Goal: Task Accomplishment & Management: Use online tool/utility

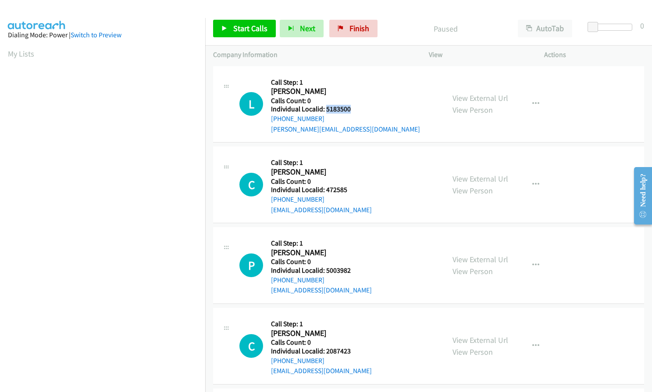
drag, startPoint x: 325, startPoint y: 108, endPoint x: 350, endPoint y: 109, distance: 25.9
click at [350, 109] on h5 "Individual Localid: 5183500" at bounding box center [345, 109] width 149 height 9
copy h5 "5183500"
drag, startPoint x: 325, startPoint y: 192, endPoint x: 350, endPoint y: 191, distance: 24.6
click at [350, 191] on h5 "Individual Localid: 472585" at bounding box center [321, 190] width 101 height 9
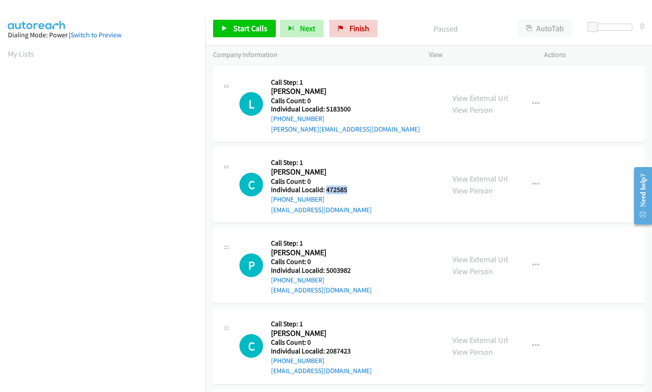
copy h5 "472585"
drag, startPoint x: 326, startPoint y: 272, endPoint x: 352, endPoint y: 272, distance: 25.9
click at [352, 272] on h5 "Individual Localid: 5003982" at bounding box center [321, 270] width 101 height 9
copy h5 "5003982"
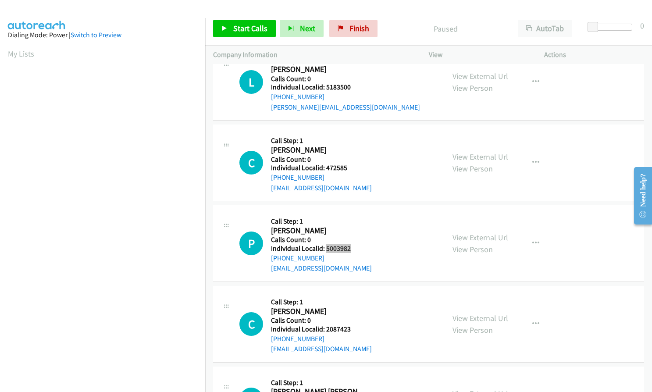
scroll to position [121, 0]
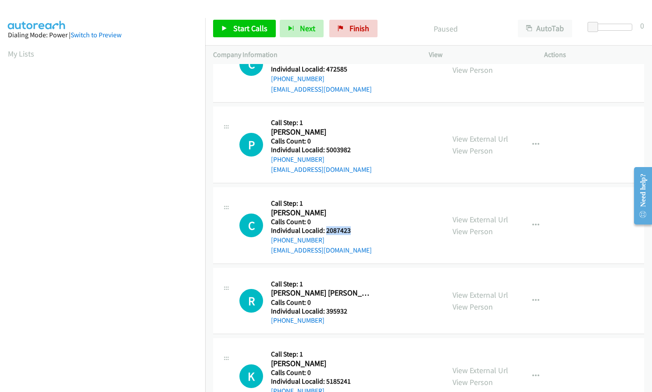
drag, startPoint x: 325, startPoint y: 232, endPoint x: 354, endPoint y: 231, distance: 28.1
click at [354, 231] on h5 "Individual Localid: 2087423" at bounding box center [321, 230] width 101 height 9
copy h5 "2087423"
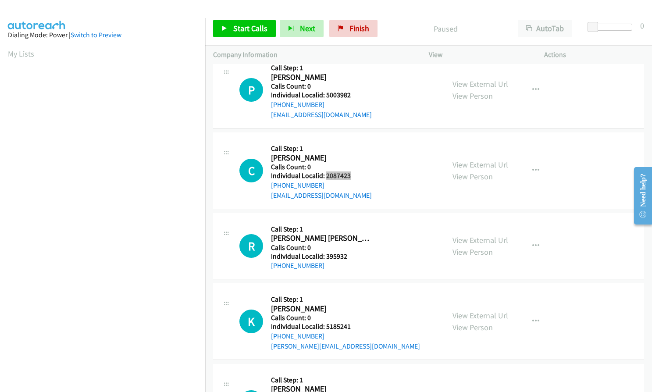
scroll to position [186, 0]
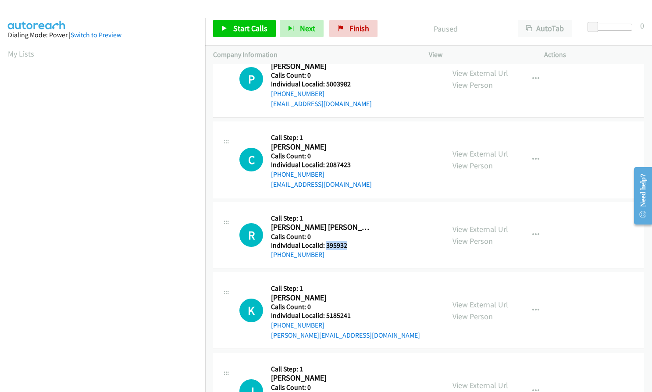
drag, startPoint x: 325, startPoint y: 245, endPoint x: 347, endPoint y: 244, distance: 21.5
click at [347, 244] on h5 "Individual Localid: 395932" at bounding box center [320, 245] width 99 height 9
copy h5 "395932"
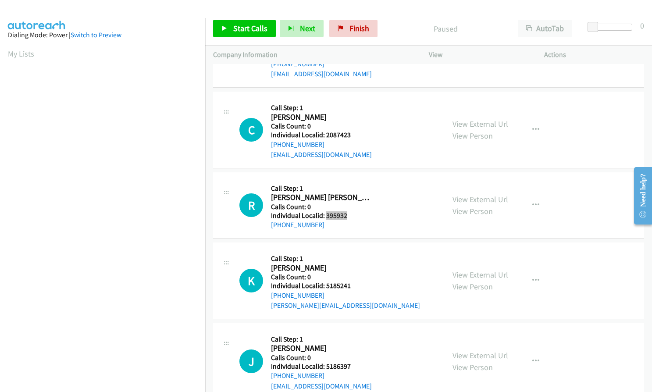
scroll to position [274, 0]
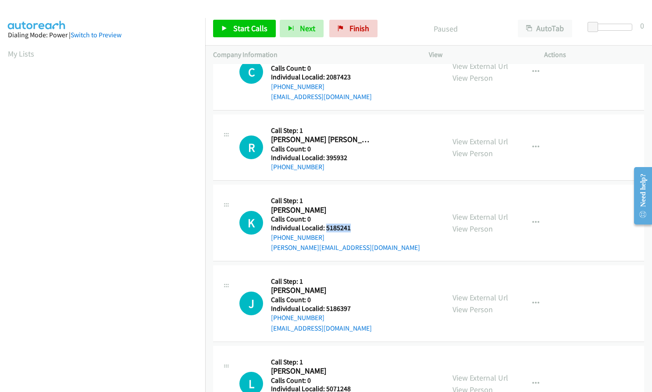
drag, startPoint x: 326, startPoint y: 225, endPoint x: 350, endPoint y: 225, distance: 24.1
click at [350, 225] on h5 "Individual Localid: 5185241" at bounding box center [345, 228] width 149 height 9
copy h5 "5185241"
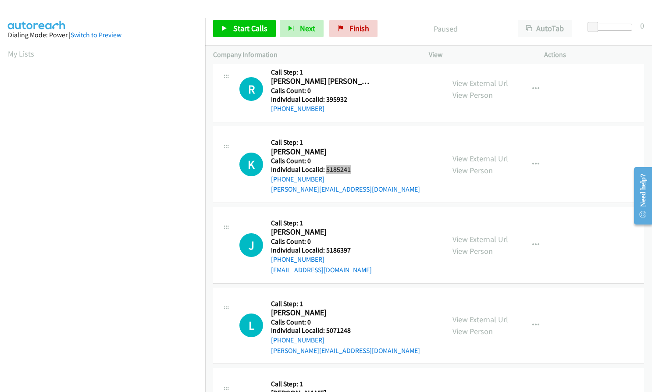
scroll to position [351, 0]
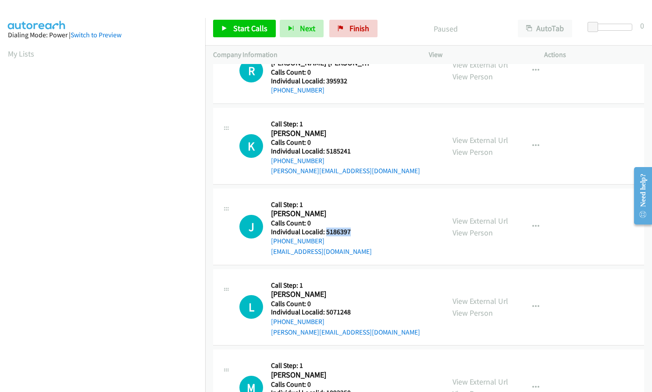
drag, startPoint x: 326, startPoint y: 231, endPoint x: 351, endPoint y: 230, distance: 25.5
click at [351, 230] on h5 "Individual Localid: 5186397" at bounding box center [321, 232] width 101 height 9
copy h5 "5186397"
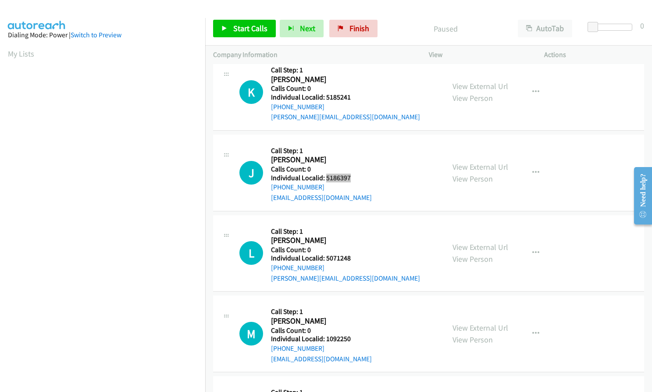
scroll to position [428, 0]
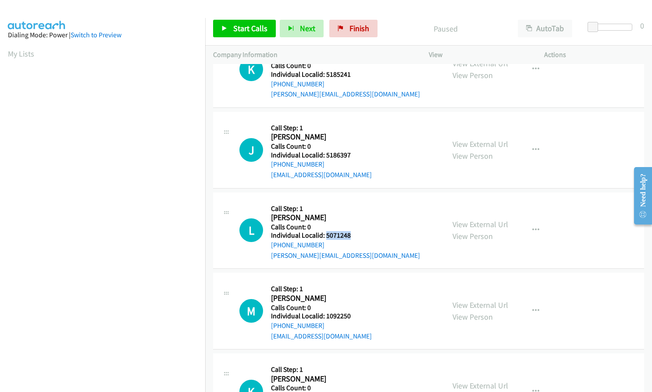
drag, startPoint x: 327, startPoint y: 235, endPoint x: 351, endPoint y: 235, distance: 24.6
click at [351, 235] on h5 "Individual Localid: 5071248" at bounding box center [345, 235] width 149 height 9
copy h5 "5071248"
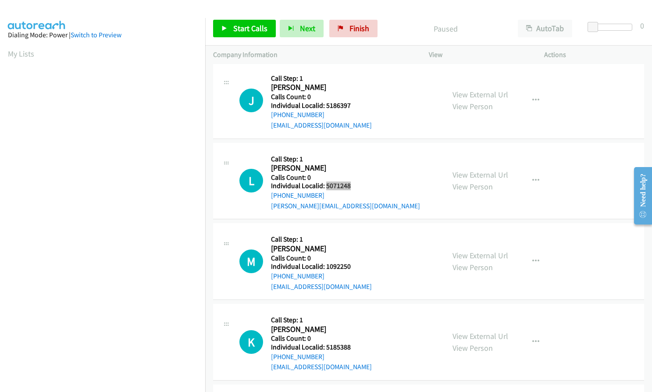
scroll to position [482, 0]
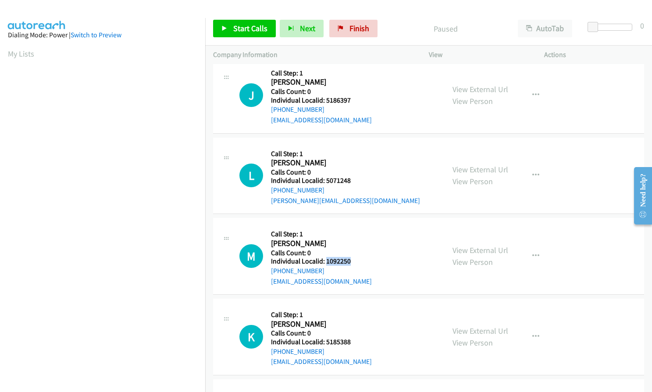
drag, startPoint x: 325, startPoint y: 262, endPoint x: 352, endPoint y: 261, distance: 26.8
click at [352, 261] on h5 "Individual Localid: 1092250" at bounding box center [321, 261] width 101 height 9
copy h5 "1092250"
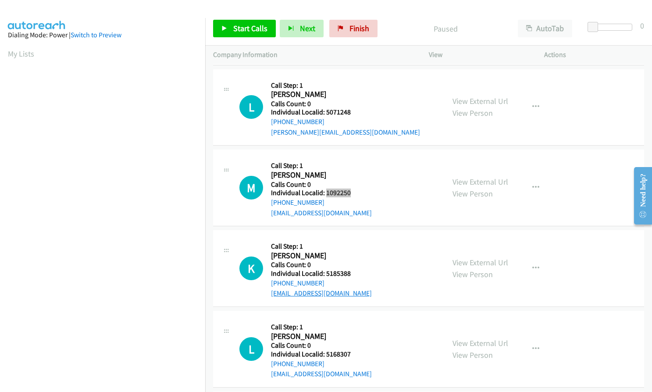
scroll to position [559, 0]
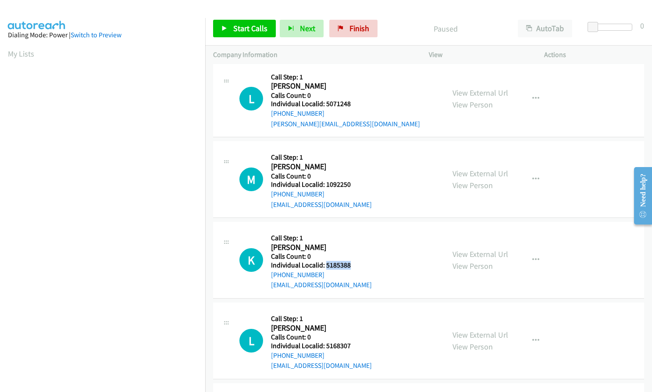
drag, startPoint x: 325, startPoint y: 265, endPoint x: 353, endPoint y: 265, distance: 27.6
click at [353, 265] on h5 "Individual Localid: 5185388" at bounding box center [321, 265] width 101 height 9
copy h5 "5185388"
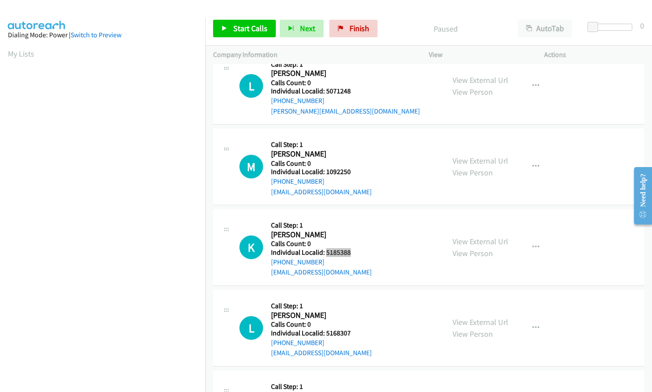
scroll to position [625, 0]
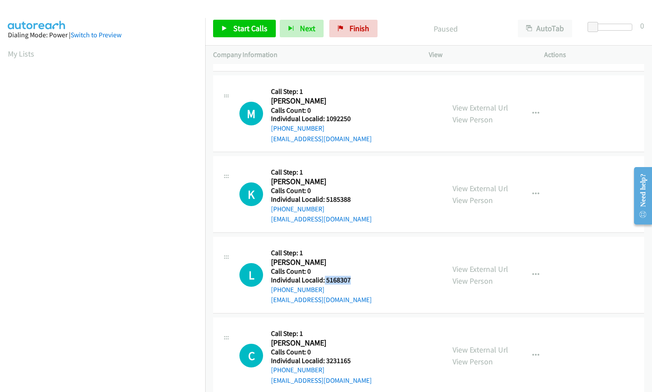
drag, startPoint x: 330, startPoint y: 279, endPoint x: 351, endPoint y: 280, distance: 21.1
click at [351, 280] on h5 "Individual Localid: 5168307" at bounding box center [321, 280] width 101 height 9
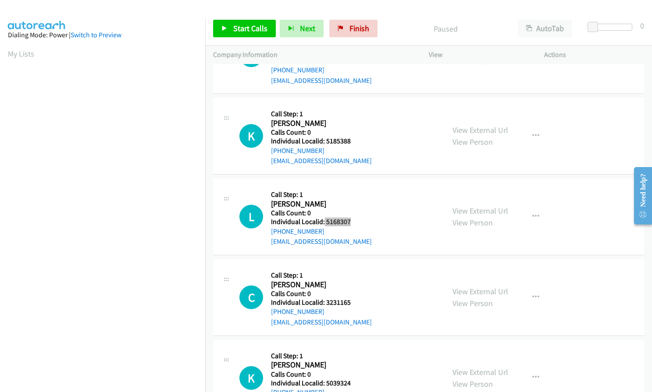
scroll to position [691, 0]
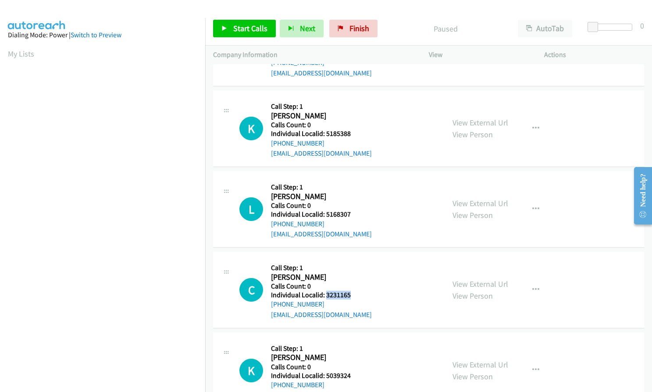
drag, startPoint x: 326, startPoint y: 295, endPoint x: 352, endPoint y: 294, distance: 25.9
click at [352, 294] on h5 "Individual Localid: 3231165" at bounding box center [321, 295] width 101 height 9
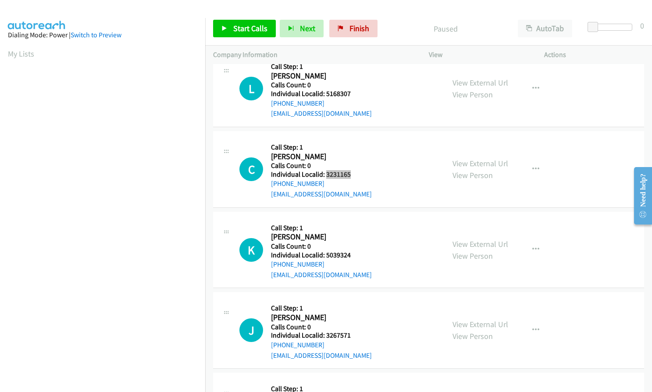
scroll to position [822, 0]
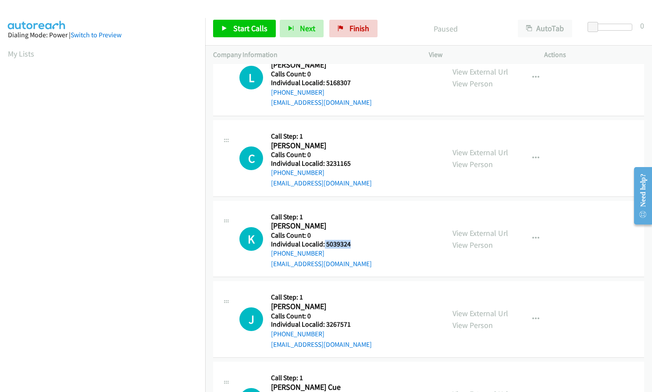
drag, startPoint x: 324, startPoint y: 241, endPoint x: 354, endPoint y: 242, distance: 29.8
click at [354, 242] on h5 "Individual Localid: 5039324" at bounding box center [321, 244] width 101 height 9
drag, startPoint x: 324, startPoint y: 323, endPoint x: 354, endPoint y: 323, distance: 30.3
click at [354, 323] on h5 "Individual Localid: 3267571" at bounding box center [321, 324] width 101 height 9
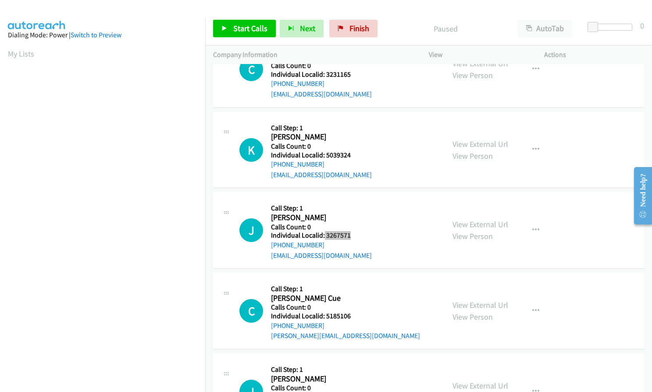
scroll to position [932, 0]
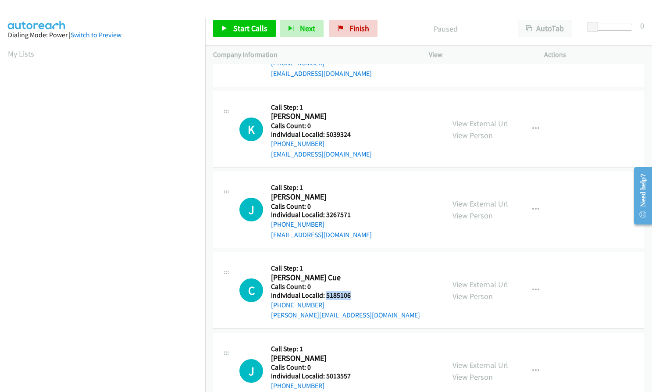
drag, startPoint x: 325, startPoint y: 294, endPoint x: 351, endPoint y: 295, distance: 25.4
click at [351, 295] on h5 "Individual Localid: 5185106" at bounding box center [345, 295] width 149 height 9
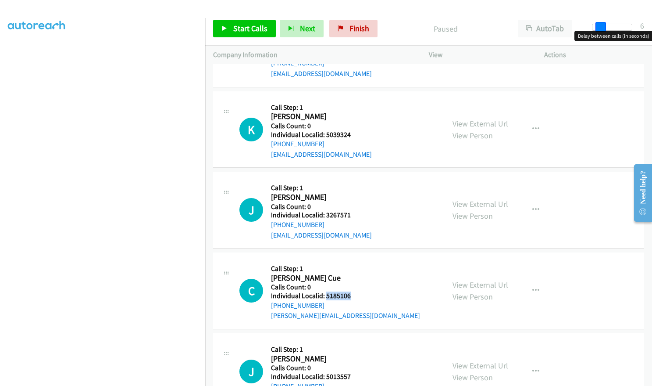
drag, startPoint x: 594, startPoint y: 27, endPoint x: 601, endPoint y: 27, distance: 7.5
click at [601, 27] on span at bounding box center [601, 27] width 11 height 11
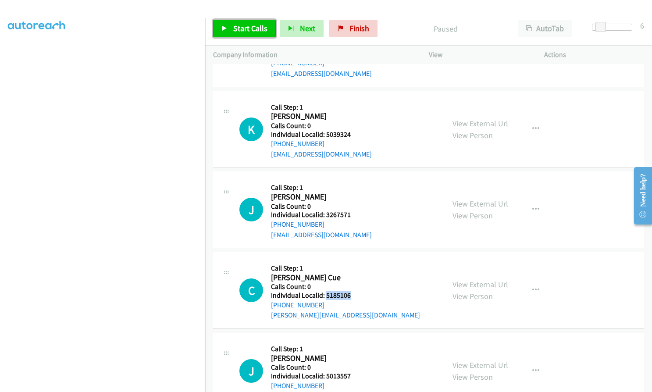
click at [257, 32] on span "Start Calls" at bounding box center [250, 28] width 34 height 10
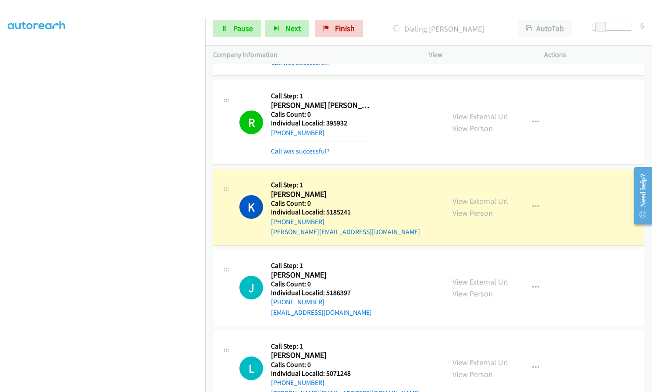
scroll to position [406, 0]
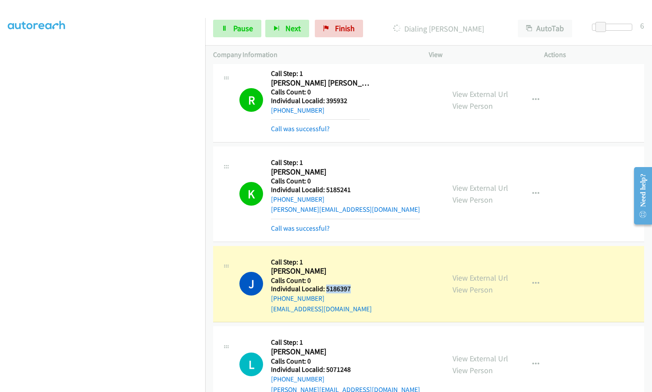
drag, startPoint x: 325, startPoint y: 289, endPoint x: 351, endPoint y: 288, distance: 25.9
click at [351, 288] on h5 "Individual Localid: 5186397" at bounding box center [321, 289] width 101 height 9
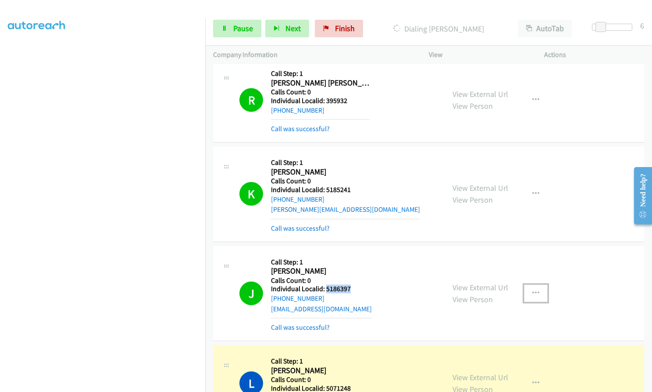
click at [534, 293] on icon "button" at bounding box center [535, 293] width 7 height 7
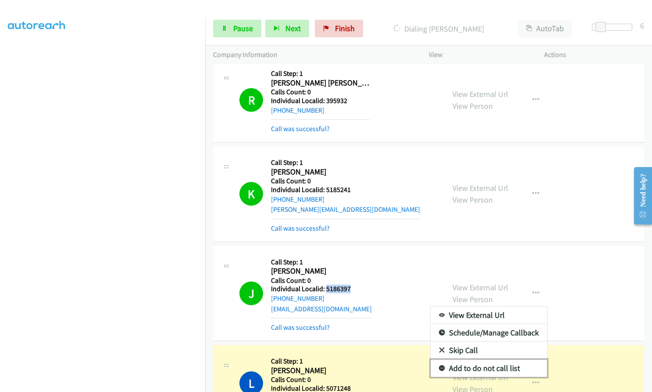
click at [441, 367] on link "Add to do not call list" at bounding box center [489, 369] width 117 height 18
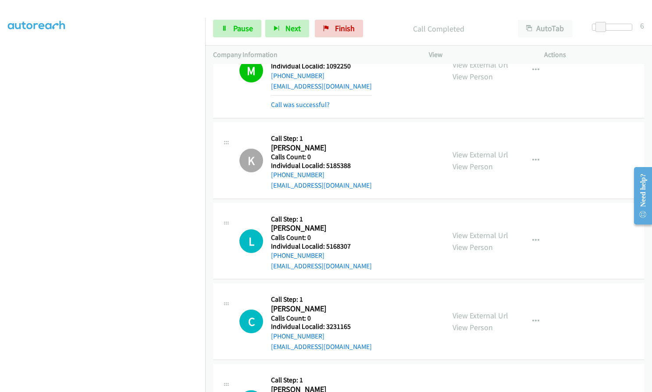
scroll to position [844, 0]
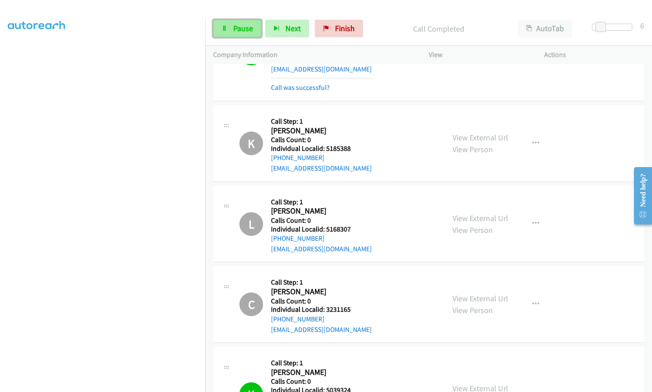
click at [246, 26] on span "Pause" at bounding box center [243, 28] width 20 height 10
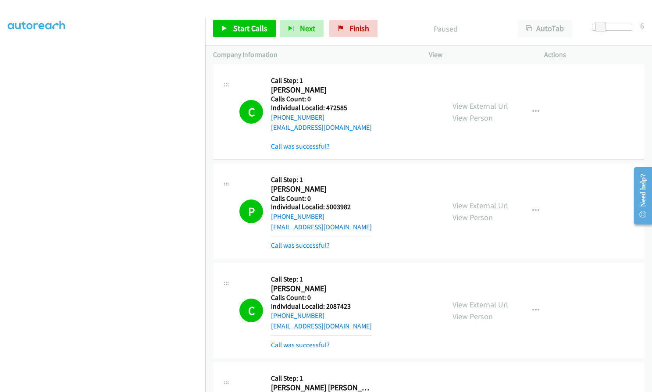
scroll to position [0, 0]
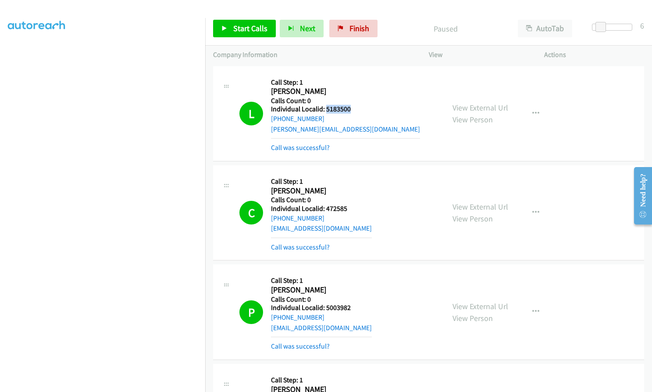
drag, startPoint x: 326, startPoint y: 109, endPoint x: 351, endPoint y: 109, distance: 25.0
click at [351, 109] on h5 "Individual Localid: 5183500" at bounding box center [345, 109] width 149 height 9
drag, startPoint x: 325, startPoint y: 207, endPoint x: 350, endPoint y: 208, distance: 24.6
click at [350, 208] on h5 "Individual Localid: 472585" at bounding box center [321, 208] width 101 height 9
drag, startPoint x: 326, startPoint y: 304, endPoint x: 350, endPoint y: 306, distance: 23.8
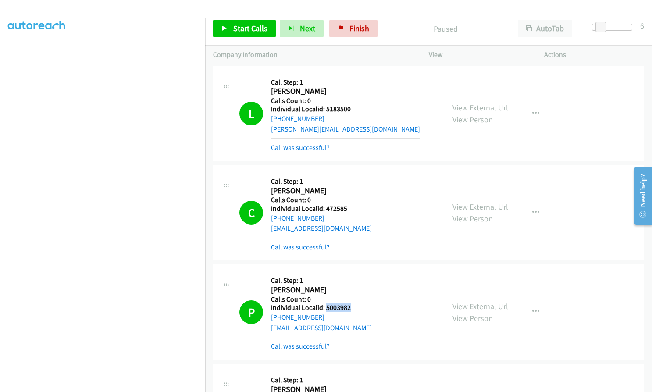
click at [350, 306] on h5 "Individual Localid: 5003982" at bounding box center [321, 308] width 101 height 9
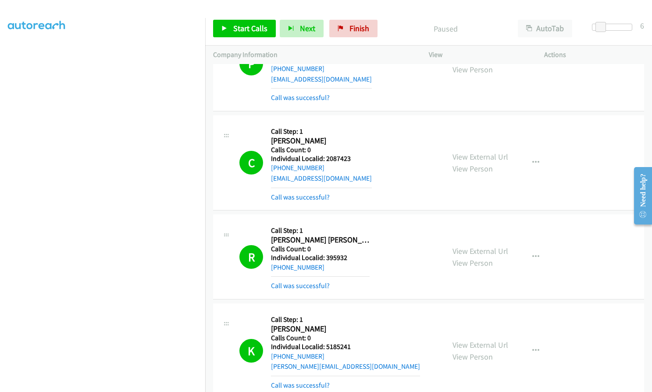
scroll to position [263, 0]
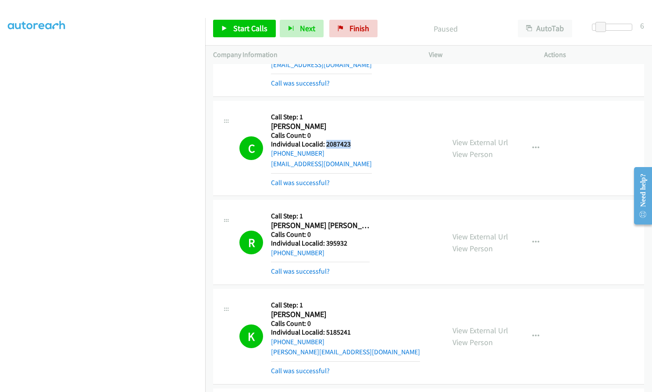
drag, startPoint x: 325, startPoint y: 145, endPoint x: 354, endPoint y: 143, distance: 28.1
click at [354, 143] on h5 "Individual Localid: 2087423" at bounding box center [321, 144] width 101 height 9
drag, startPoint x: 325, startPoint y: 243, endPoint x: 349, endPoint y: 243, distance: 23.7
click at [349, 243] on h5 "Individual Localid: 395932" at bounding box center [320, 243] width 99 height 9
drag, startPoint x: 326, startPoint y: 331, endPoint x: 351, endPoint y: 331, distance: 25.0
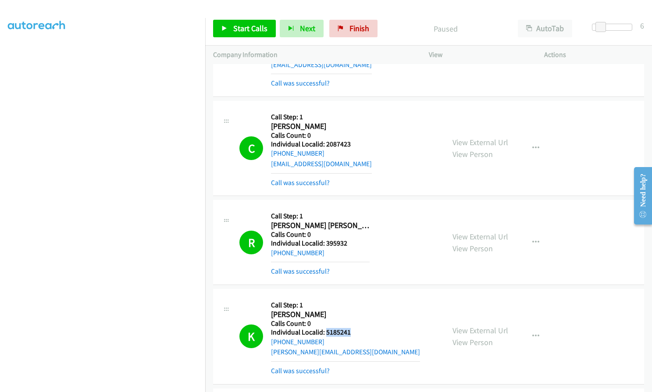
click at [351, 331] on h5 "Individual Localid: 5185241" at bounding box center [345, 332] width 149 height 9
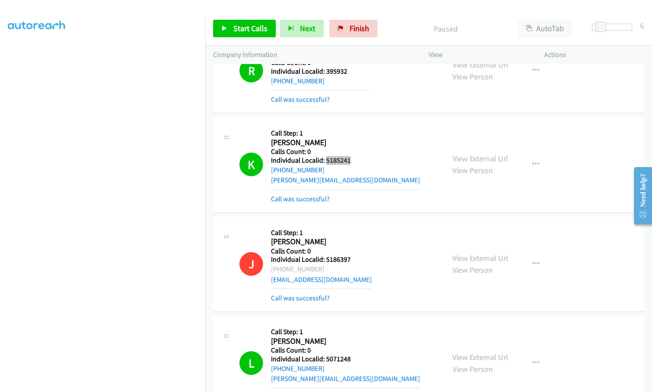
scroll to position [537, 0]
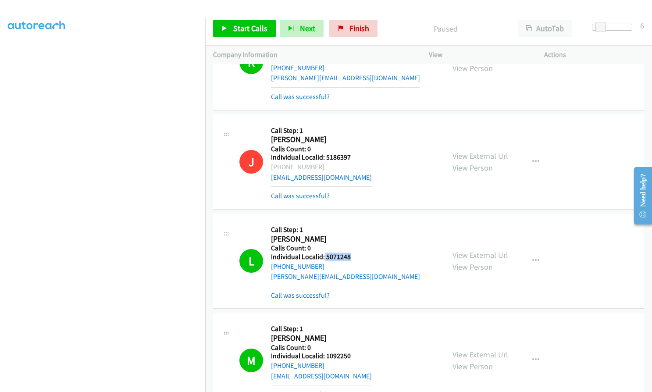
drag, startPoint x: 324, startPoint y: 257, endPoint x: 351, endPoint y: 256, distance: 26.8
click at [351, 256] on h5 "Individual Localid: 5071248" at bounding box center [345, 257] width 149 height 9
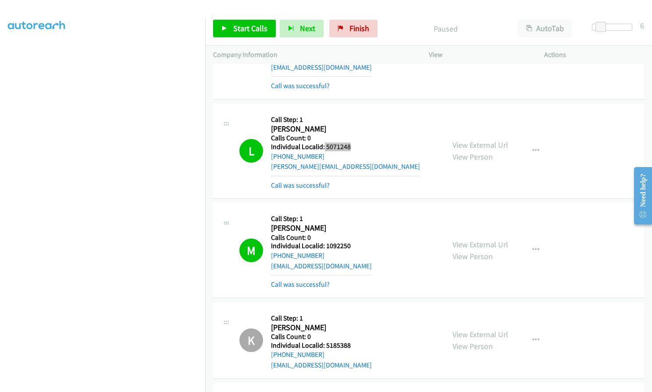
scroll to position [669, 0]
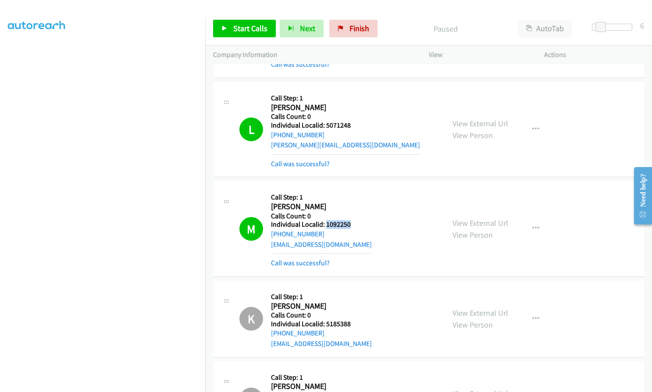
drag, startPoint x: 326, startPoint y: 223, endPoint x: 351, endPoint y: 223, distance: 25.0
click at [351, 223] on h5 "Individual Localid: 1092250" at bounding box center [321, 224] width 101 height 9
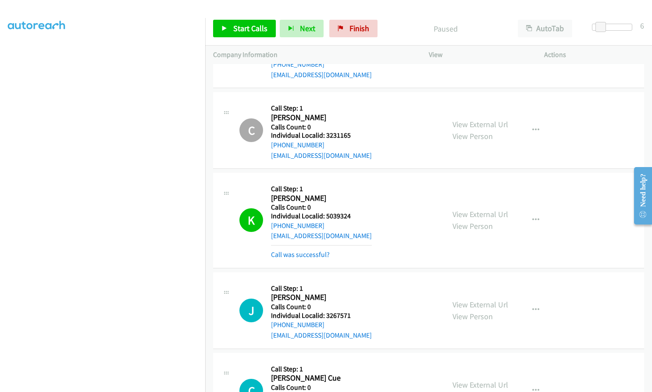
scroll to position [1020, 0]
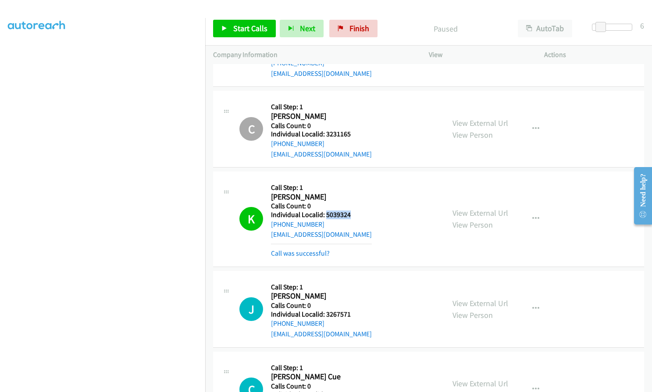
drag, startPoint x: 325, startPoint y: 217, endPoint x: 356, endPoint y: 214, distance: 31.3
click at [356, 214] on h5 "Individual Localid: 5039324" at bounding box center [321, 215] width 101 height 9
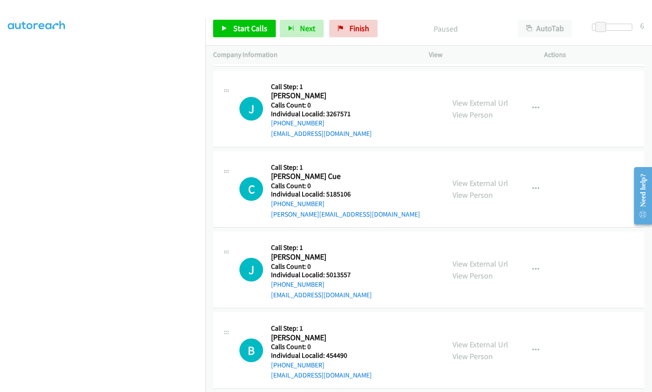
scroll to position [1206, 0]
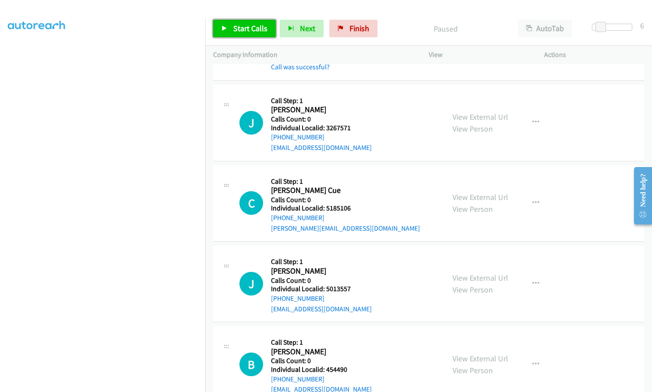
click at [247, 24] on span "Start Calls" at bounding box center [250, 28] width 34 height 10
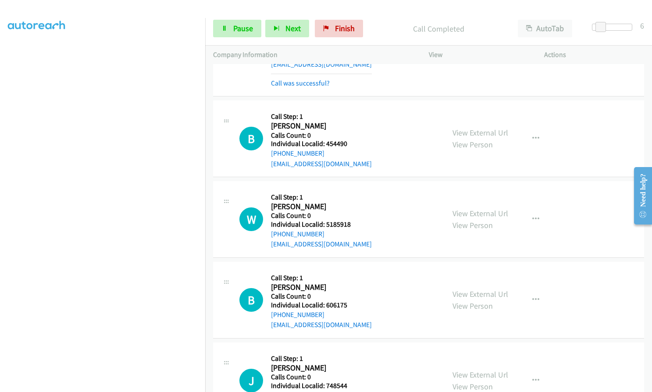
scroll to position [1480, 0]
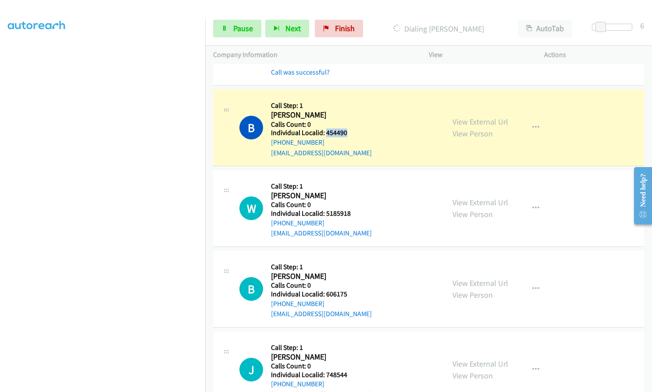
drag, startPoint x: 326, startPoint y: 134, endPoint x: 351, endPoint y: 133, distance: 24.6
click at [351, 133] on h5 "Individual Localid: 454490" at bounding box center [321, 133] width 101 height 9
drag, startPoint x: 325, startPoint y: 213, endPoint x: 355, endPoint y: 212, distance: 29.8
click at [355, 212] on h5 "Individual Localid: 5185918" at bounding box center [321, 213] width 101 height 9
drag, startPoint x: 324, startPoint y: 292, endPoint x: 349, endPoint y: 293, distance: 24.6
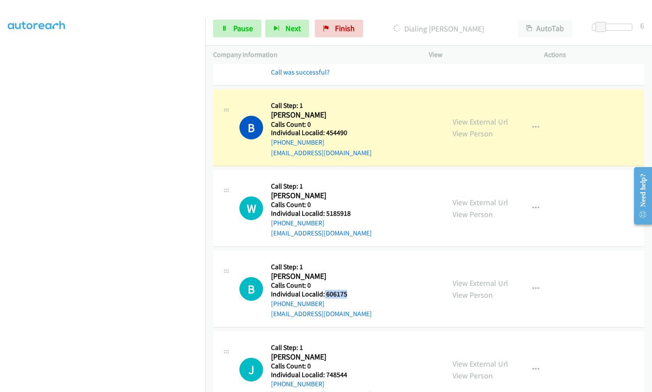
click at [349, 293] on h5 "Individual Localid: 606175" at bounding box center [321, 294] width 101 height 9
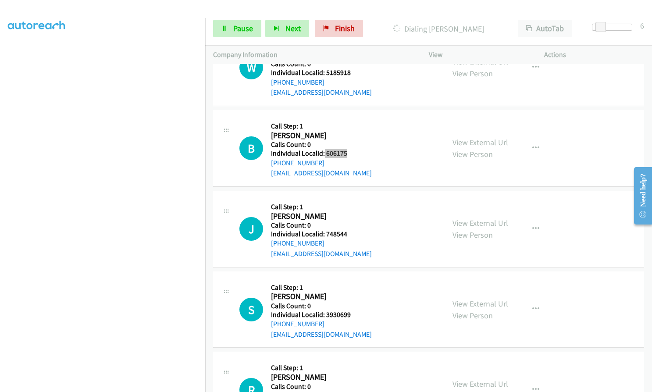
scroll to position [1623, 0]
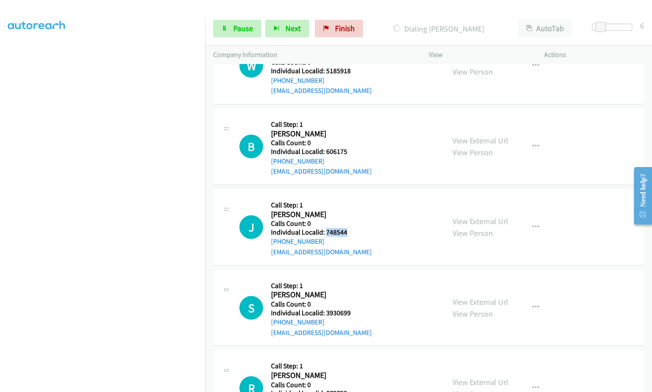
drag, startPoint x: 325, startPoint y: 232, endPoint x: 348, endPoint y: 232, distance: 22.4
click at [348, 232] on h5 "Individual Localid: 748544" at bounding box center [321, 232] width 101 height 9
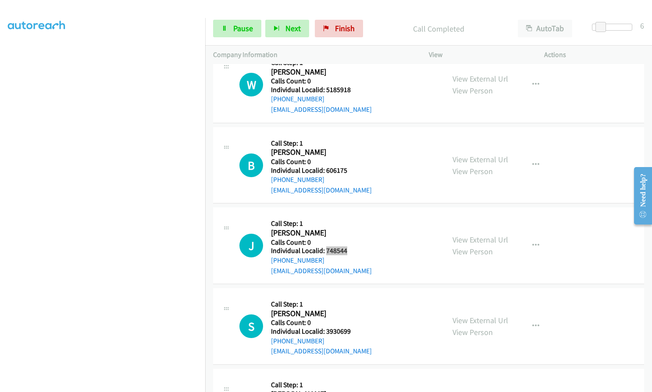
scroll to position [1642, 0]
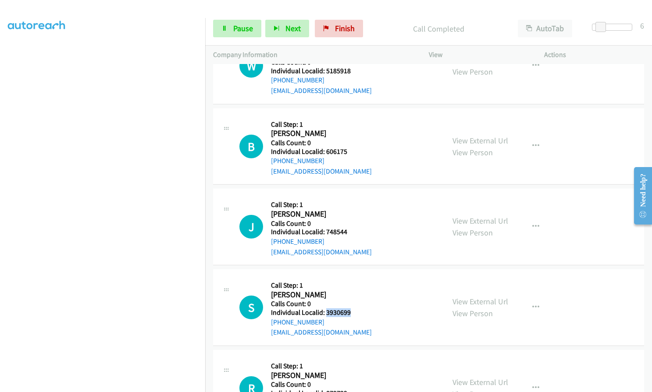
drag, startPoint x: 326, startPoint y: 311, endPoint x: 350, endPoint y: 311, distance: 24.1
click at [350, 311] on h5 "Individual Localid: 3930699" at bounding box center [321, 312] width 101 height 9
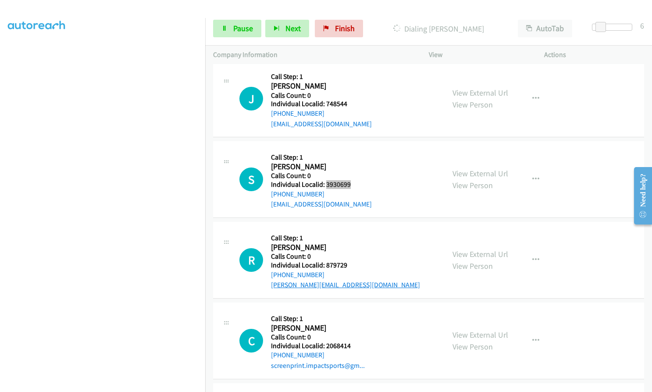
scroll to position [1773, 0]
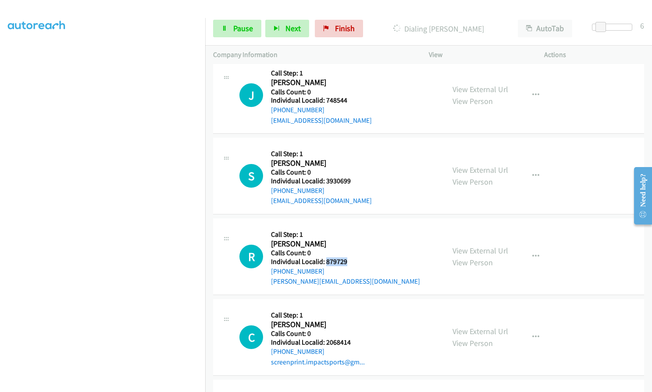
drag, startPoint x: 325, startPoint y: 263, endPoint x: 353, endPoint y: 260, distance: 28.2
click at [353, 260] on h5 "Individual Localid: 879729" at bounding box center [345, 261] width 149 height 9
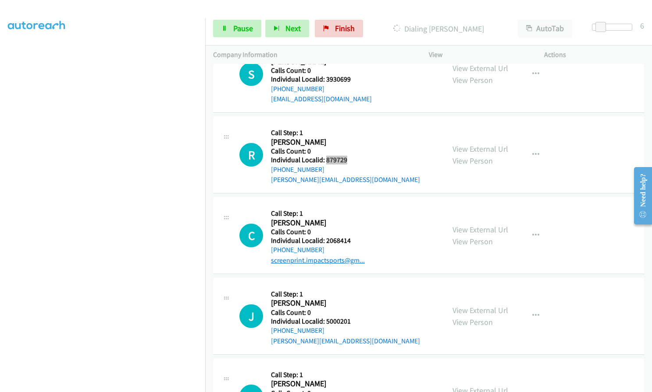
scroll to position [1894, 0]
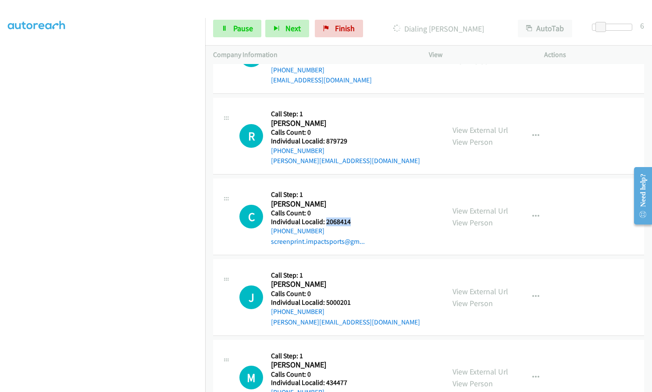
drag, startPoint x: 325, startPoint y: 222, endPoint x: 352, endPoint y: 222, distance: 26.8
click at [352, 222] on h5 "Individual Localid: 2068414" at bounding box center [320, 222] width 99 height 9
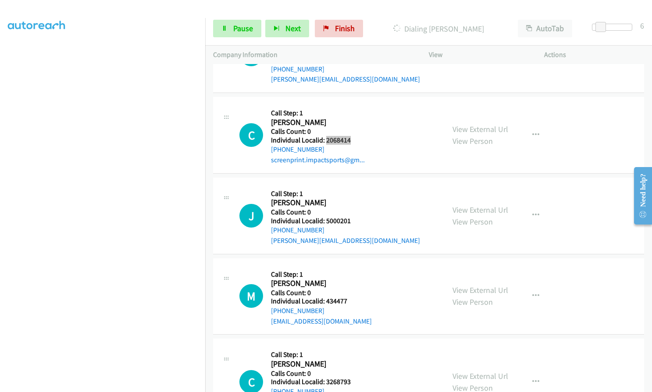
scroll to position [1993, 0]
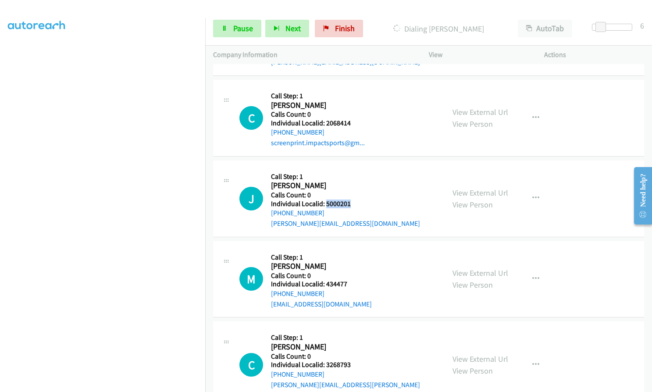
drag, startPoint x: 325, startPoint y: 204, endPoint x: 352, endPoint y: 204, distance: 27.2
click at [352, 204] on h5 "Individual Localid: 5000201" at bounding box center [345, 204] width 149 height 9
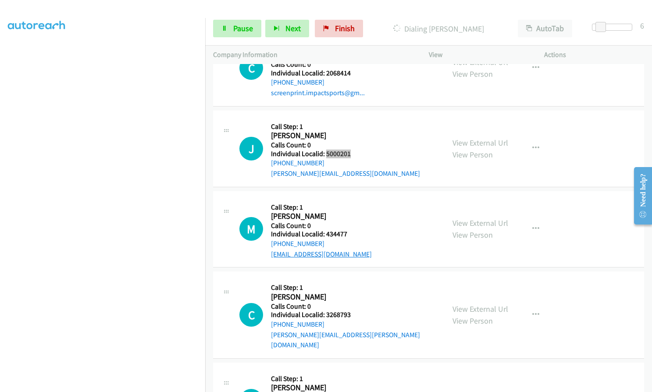
scroll to position [2047, 0]
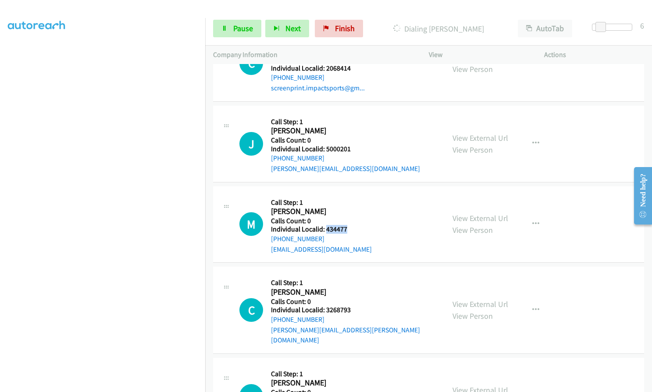
drag, startPoint x: 325, startPoint y: 228, endPoint x: 345, endPoint y: 229, distance: 20.2
click at [345, 229] on h5 "Individual Localid: 434477" at bounding box center [321, 229] width 101 height 9
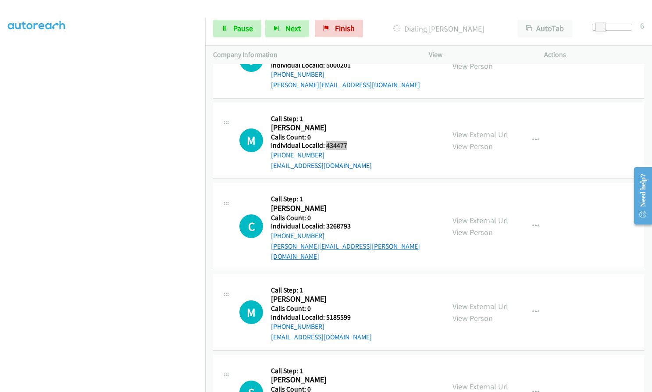
scroll to position [2146, 0]
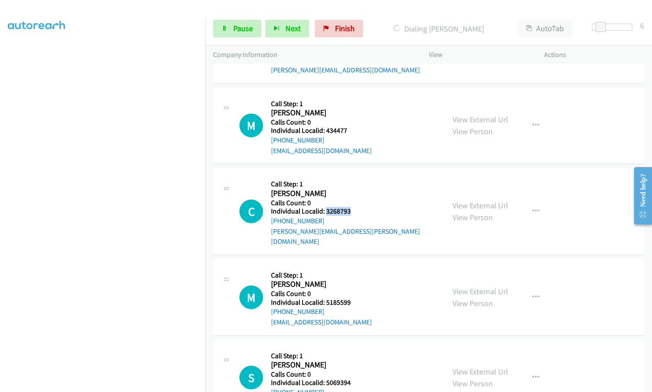
drag, startPoint x: 325, startPoint y: 213, endPoint x: 350, endPoint y: 211, distance: 25.5
click at [350, 211] on h5 "Individual Localid: 3268793" at bounding box center [354, 211] width 166 height 9
drag, startPoint x: 326, startPoint y: 289, endPoint x: 354, endPoint y: 290, distance: 27.2
click at [354, 298] on h5 "Individual Localid: 5185599" at bounding box center [321, 302] width 101 height 9
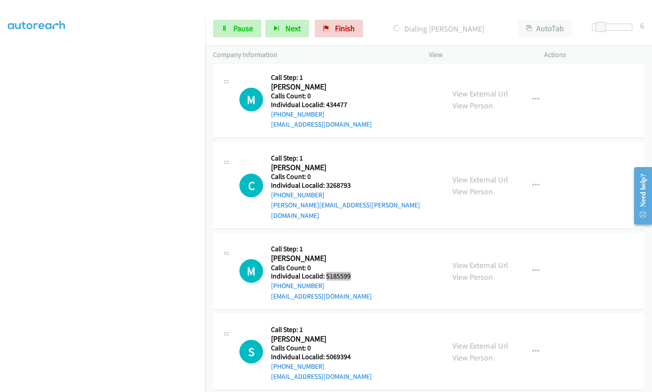
scroll to position [2242, 0]
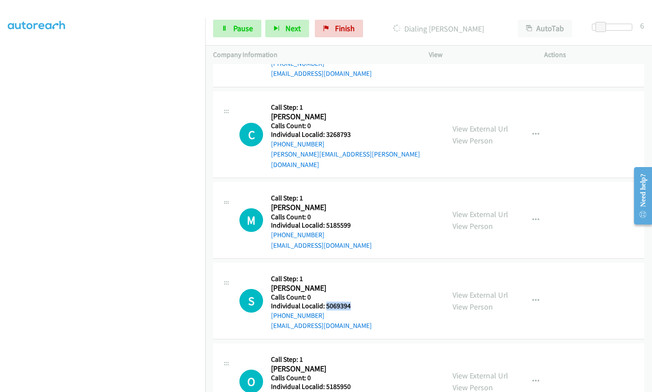
drag, startPoint x: 326, startPoint y: 295, endPoint x: 355, endPoint y: 295, distance: 29.4
click at [355, 302] on h5 "Individual Localid: 5069394" at bounding box center [321, 306] width 101 height 9
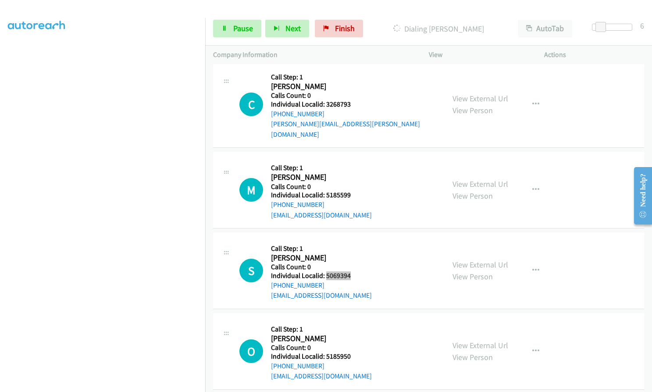
scroll to position [2362, 0]
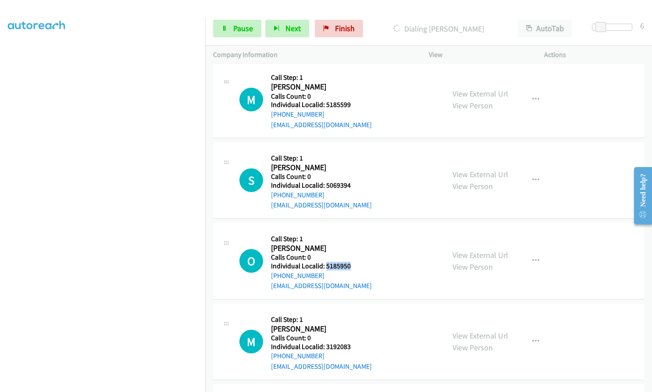
drag, startPoint x: 326, startPoint y: 256, endPoint x: 352, endPoint y: 255, distance: 25.9
click at [352, 262] on h5 "Individual Localid: 5185950" at bounding box center [321, 266] width 101 height 9
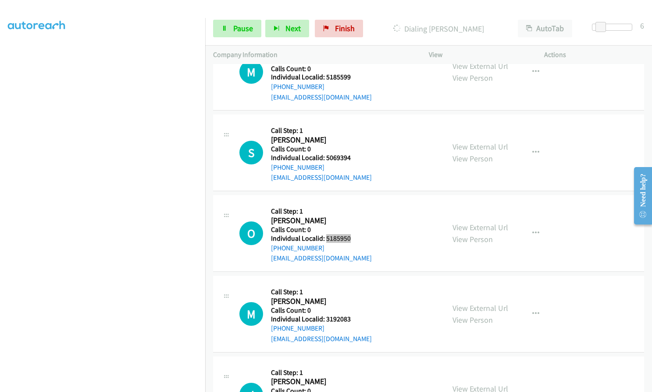
scroll to position [2406, 0]
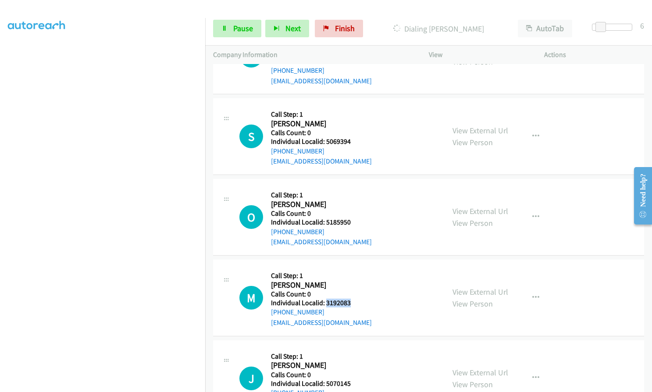
drag, startPoint x: 331, startPoint y: 293, endPoint x: 356, endPoint y: 291, distance: 25.0
click at [356, 299] on h5 "Individual Localid: 3192083" at bounding box center [321, 303] width 101 height 9
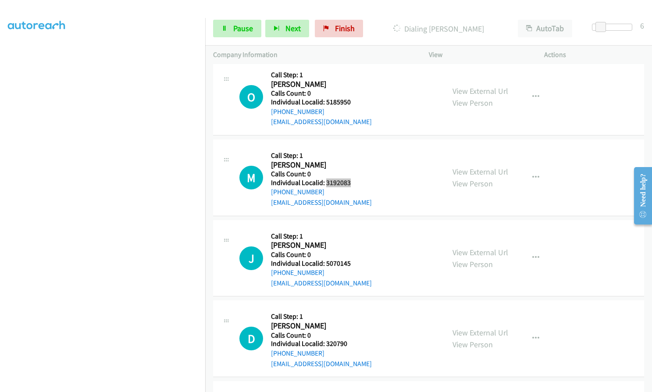
scroll to position [2527, 0]
drag, startPoint x: 325, startPoint y: 253, endPoint x: 350, endPoint y: 254, distance: 25.9
click at [350, 254] on div "J Callback Scheduled Call Step: 1 [PERSON_NAME] America/New_York Calls Count: 0…" at bounding box center [337, 258] width 197 height 61
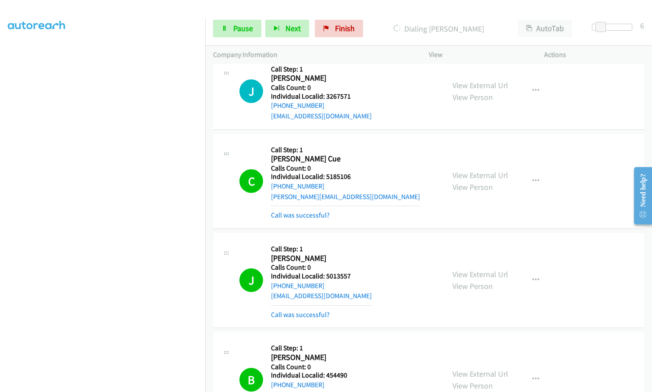
scroll to position [1239, 0]
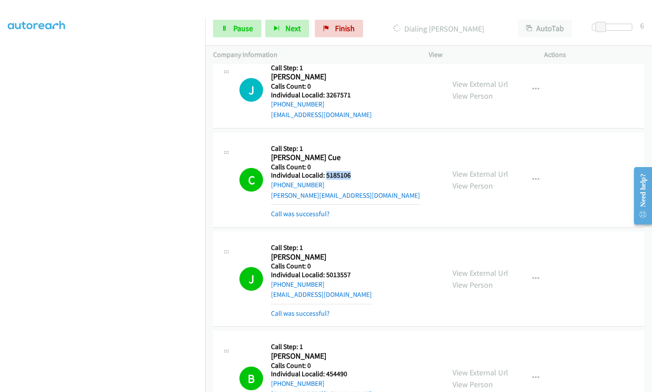
drag, startPoint x: 325, startPoint y: 175, endPoint x: 352, endPoint y: 175, distance: 26.8
click at [352, 175] on h5 "Individual Localid: 5185106" at bounding box center [345, 175] width 149 height 9
drag, startPoint x: 326, startPoint y: 275, endPoint x: 351, endPoint y: 274, distance: 25.0
click at [351, 274] on h5 "Individual Localid: 5013557" at bounding box center [321, 275] width 101 height 9
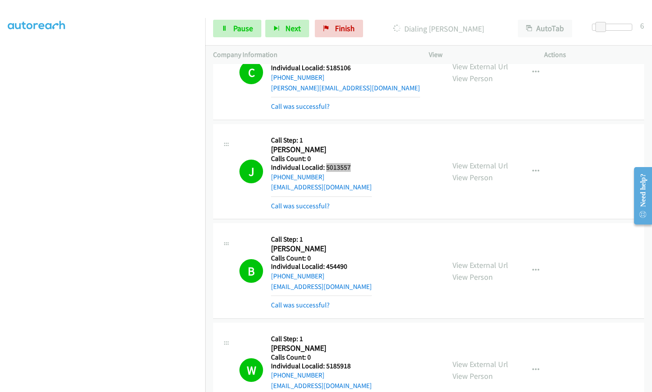
scroll to position [1349, 0]
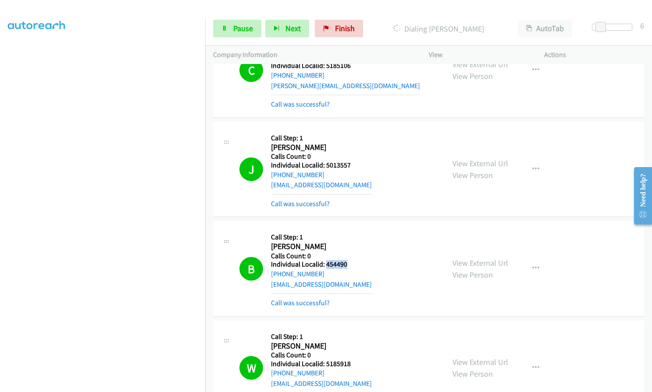
drag, startPoint x: 326, startPoint y: 264, endPoint x: 349, endPoint y: 264, distance: 22.8
click at [349, 264] on h5 "Individual Localid: 454490" at bounding box center [321, 264] width 101 height 9
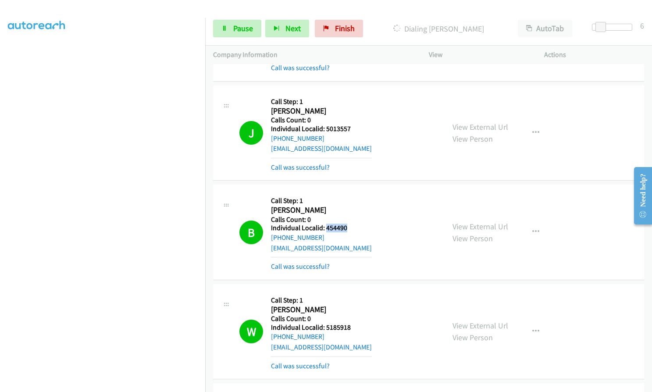
scroll to position [1491, 0]
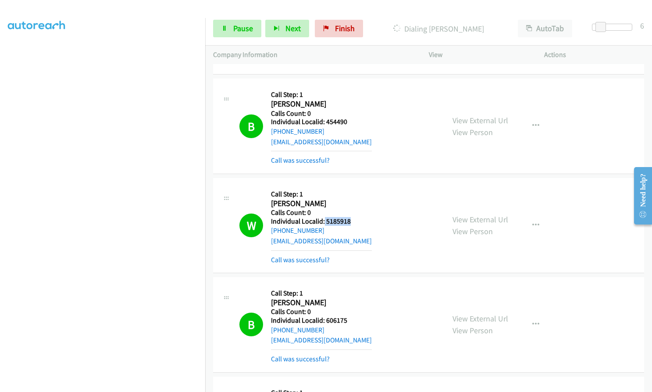
drag, startPoint x: 324, startPoint y: 222, endPoint x: 351, endPoint y: 222, distance: 26.8
click at [351, 222] on h5 "Individual Localid: 5185918" at bounding box center [321, 221] width 101 height 9
drag, startPoint x: 324, startPoint y: 319, endPoint x: 346, endPoint y: 319, distance: 21.5
click at [346, 319] on h5 "Individual Localid: 606175" at bounding box center [321, 320] width 101 height 9
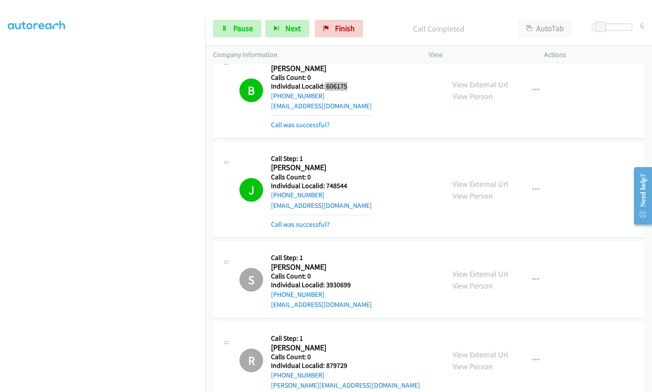
scroll to position [1733, 0]
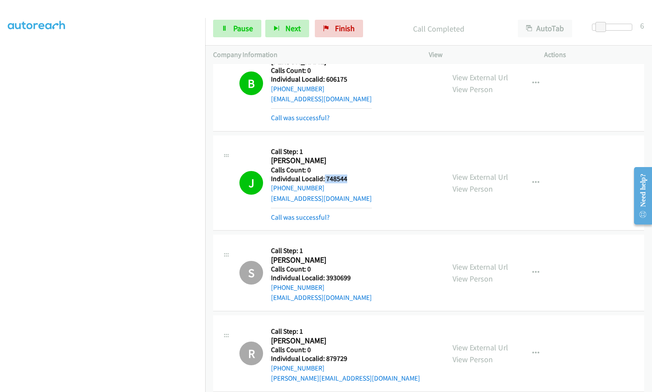
drag, startPoint x: 324, startPoint y: 179, endPoint x: 350, endPoint y: 177, distance: 26.4
click at [350, 177] on h5 "Individual Localid: 748544" at bounding box center [321, 179] width 101 height 9
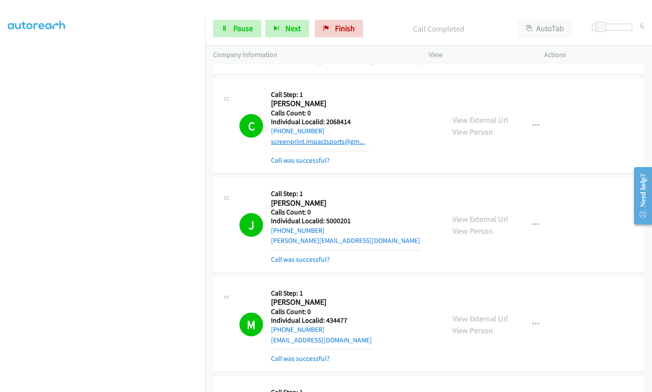
scroll to position [2051, 0]
drag, startPoint x: 324, startPoint y: 121, endPoint x: 350, endPoint y: 122, distance: 25.5
click at [350, 122] on h5 "Individual Localid: 2068414" at bounding box center [320, 121] width 99 height 9
drag, startPoint x: 325, startPoint y: 219, endPoint x: 350, endPoint y: 218, distance: 25.4
click at [350, 218] on h5 "Individual Localid: 5000201" at bounding box center [345, 220] width 149 height 9
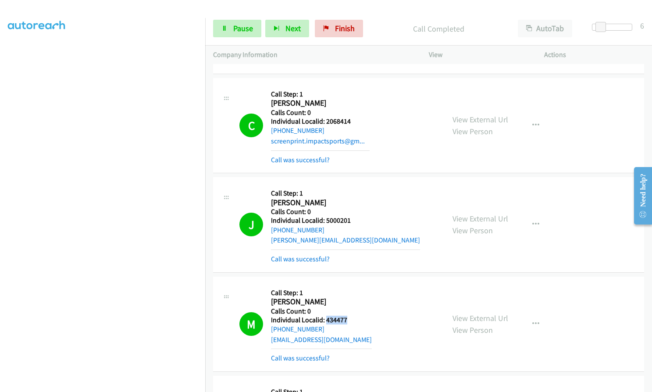
drag, startPoint x: 325, startPoint y: 319, endPoint x: 349, endPoint y: 319, distance: 23.7
click at [349, 319] on h5 "Individual Localid: 434477" at bounding box center [321, 320] width 101 height 9
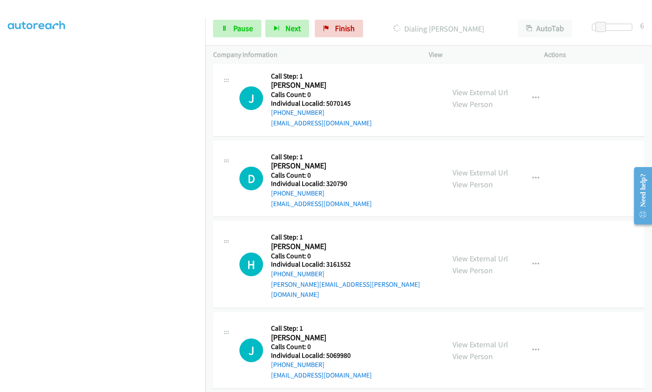
scroll to position [2796, 0]
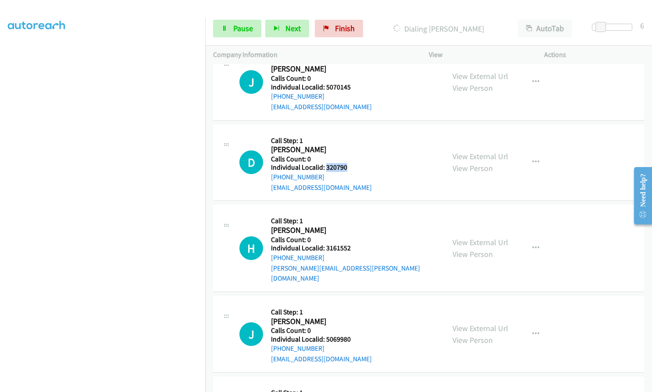
drag, startPoint x: 325, startPoint y: 156, endPoint x: 350, endPoint y: 156, distance: 24.1
click at [350, 163] on h5 "Individual Localid: 320790" at bounding box center [321, 167] width 101 height 9
click at [360, 243] on div "H Callback Scheduled Call Step: 1 [PERSON_NAME] America/New_York Calls Count: 0…" at bounding box center [337, 248] width 197 height 71
drag, startPoint x: 325, startPoint y: 237, endPoint x: 350, endPoint y: 236, distance: 25.0
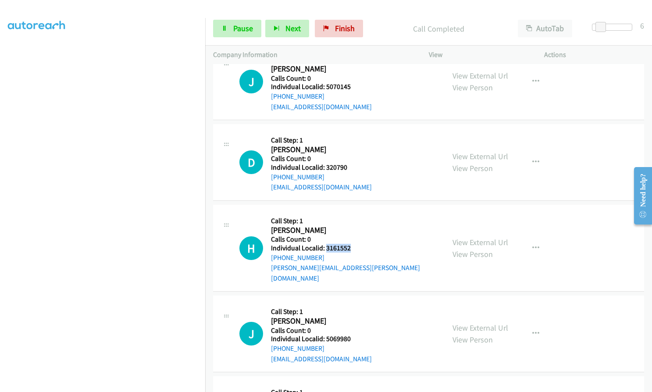
click at [350, 236] on div "H Callback Scheduled Call Step: 1 [PERSON_NAME] America/New_York Calls Count: 0…" at bounding box center [337, 248] width 197 height 71
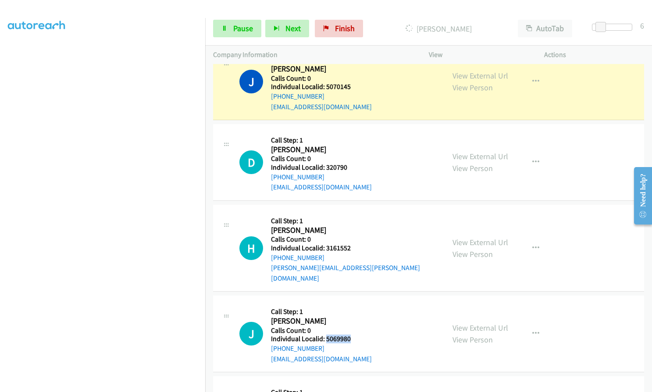
drag, startPoint x: 326, startPoint y: 318, endPoint x: 352, endPoint y: 318, distance: 25.4
click at [352, 318] on div "J Callback Scheduled Call Step: 1 [PERSON_NAME] America/New_York Calls Count: 0…" at bounding box center [337, 334] width 197 height 61
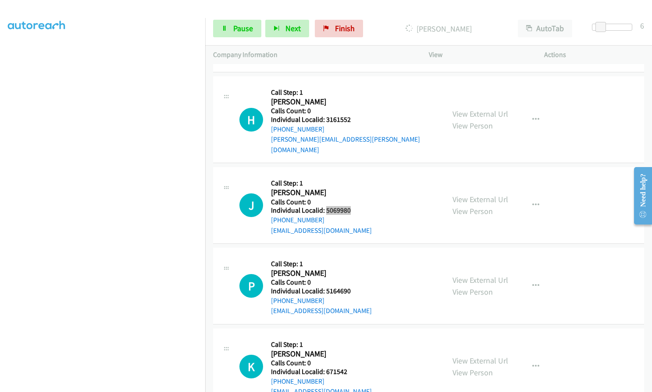
scroll to position [2958, 0]
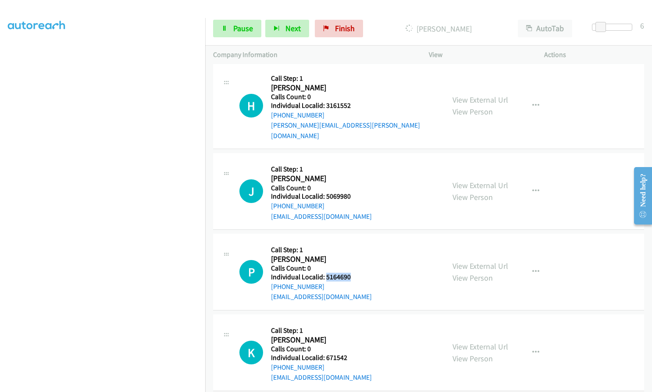
drag, startPoint x: 325, startPoint y: 256, endPoint x: 352, endPoint y: 255, distance: 26.8
click at [352, 273] on h5 "Individual Localid: 5164690" at bounding box center [321, 277] width 101 height 9
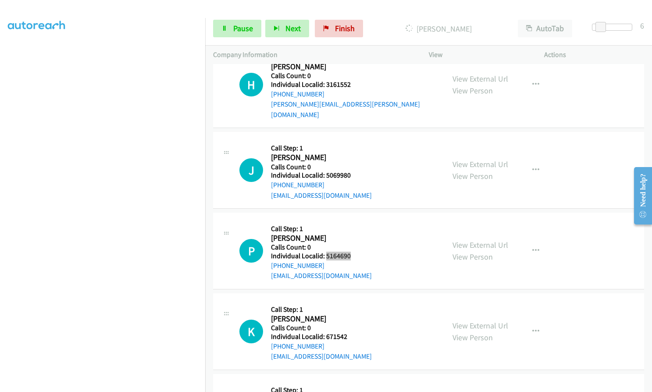
scroll to position [3034, 0]
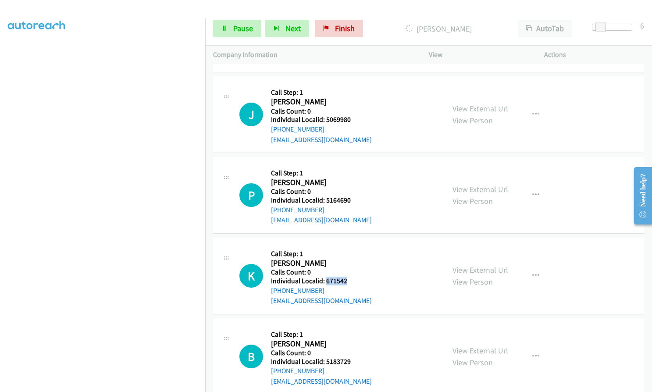
drag, startPoint x: 325, startPoint y: 261, endPoint x: 348, endPoint y: 260, distance: 23.3
click at [349, 260] on div "K Callback Scheduled Call Step: 1 [PERSON_NAME] America/[GEOGRAPHIC_DATA] Calls…" at bounding box center [337, 276] width 197 height 61
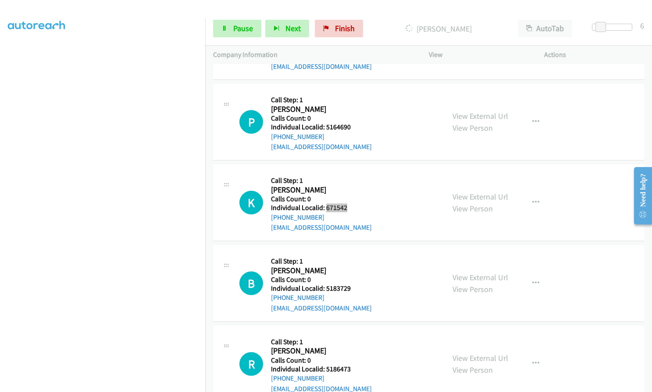
scroll to position [3133, 0]
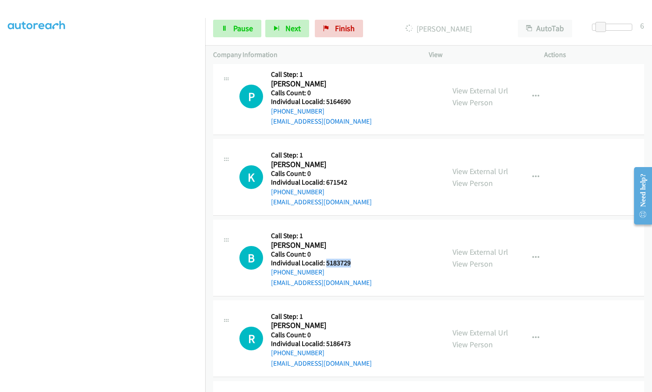
drag, startPoint x: 325, startPoint y: 242, endPoint x: 353, endPoint y: 241, distance: 27.6
click at [353, 241] on div "B Callback Scheduled Call Step: 1 [PERSON_NAME] America/New_York Calls Count: 0…" at bounding box center [337, 258] width 197 height 61
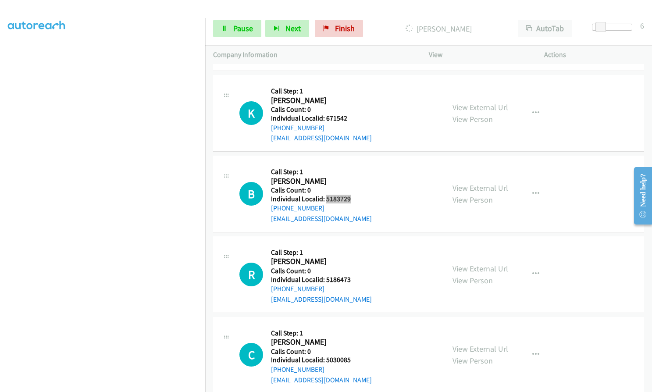
scroll to position [3199, 0]
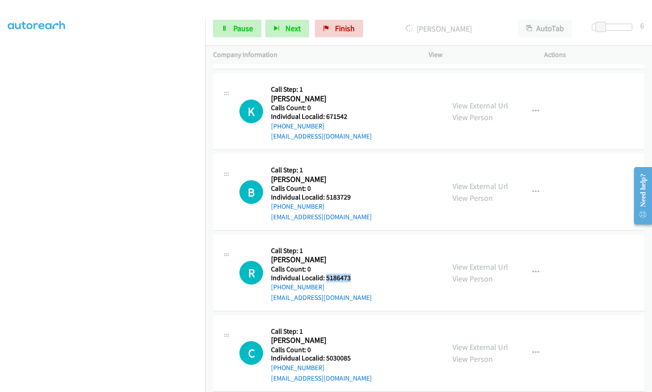
drag, startPoint x: 325, startPoint y: 256, endPoint x: 351, endPoint y: 256, distance: 26.8
click at [351, 256] on div "R Callback Scheduled Call Step: 1 [PERSON_NAME] America/New_York Calls Count: 0…" at bounding box center [337, 273] width 197 height 61
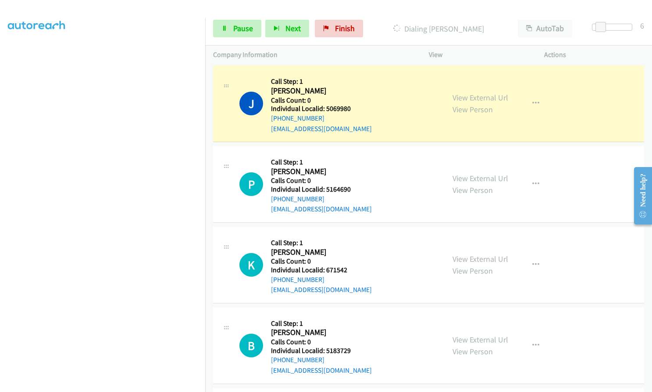
scroll to position [3090, 0]
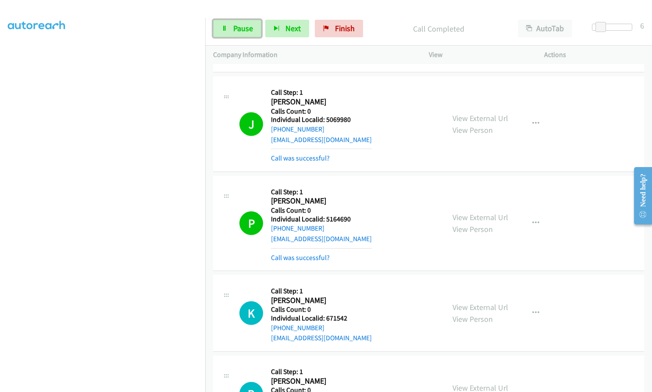
click at [238, 28] on span "Pause" at bounding box center [243, 28] width 20 height 10
